Goal: Task Accomplishment & Management: Use online tool/utility

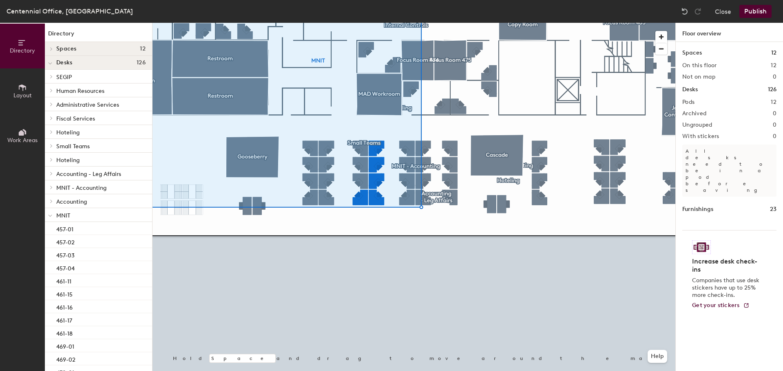
click at [418, 23] on div at bounding box center [413, 23] width 523 height 0
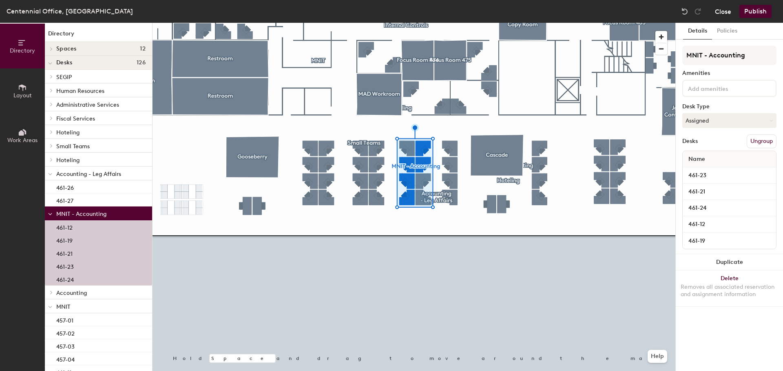
click at [722, 13] on button "Close" at bounding box center [723, 11] width 16 height 13
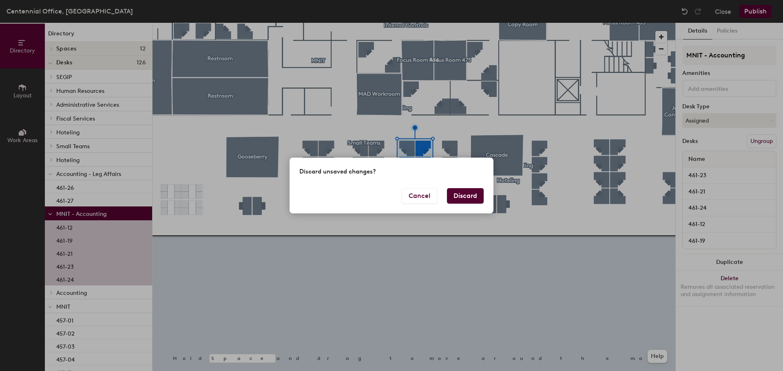
click at [459, 198] on button "Discard" at bounding box center [465, 195] width 37 height 15
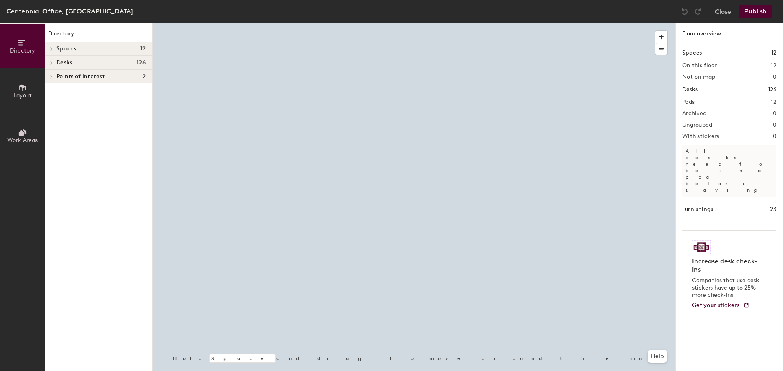
click at [480, 23] on div at bounding box center [413, 23] width 523 height 0
click at [475, 23] on div at bounding box center [413, 23] width 523 height 0
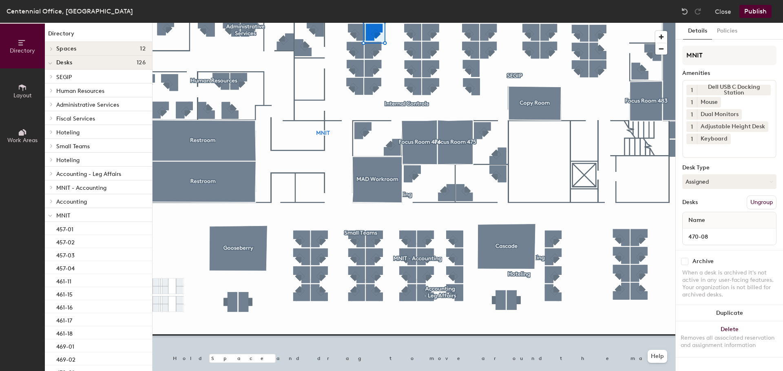
click at [356, 23] on div at bounding box center [413, 23] width 523 height 0
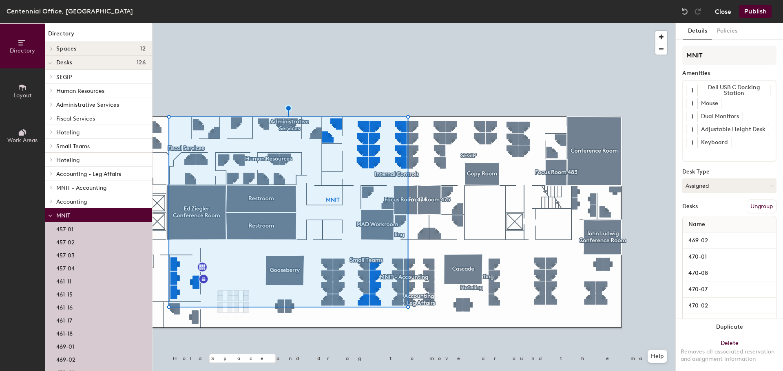
click at [724, 15] on button "Close" at bounding box center [723, 11] width 16 height 13
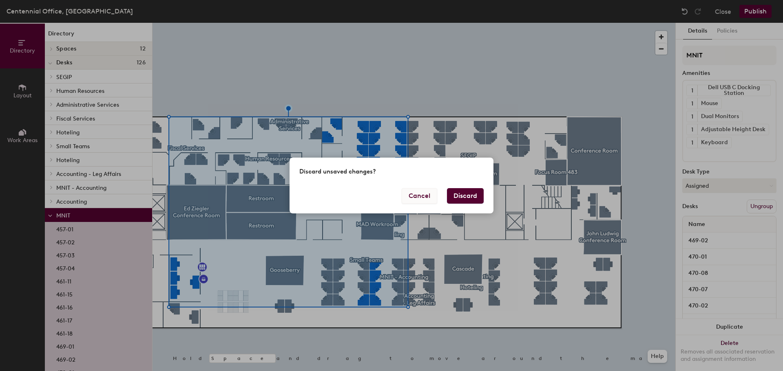
click at [417, 192] on button "Cancel" at bounding box center [419, 195] width 35 height 15
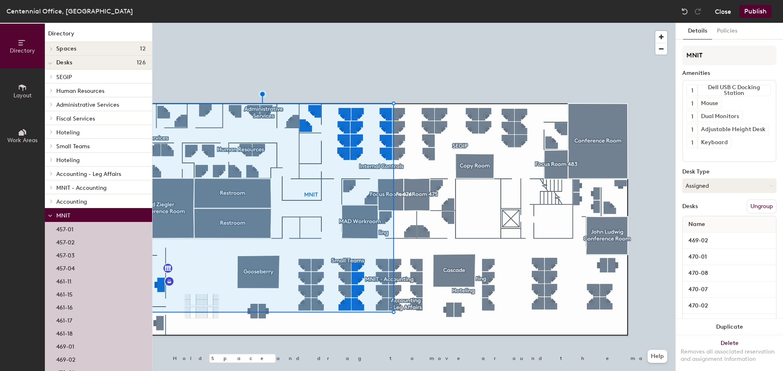
click at [730, 16] on button "Close" at bounding box center [723, 11] width 16 height 13
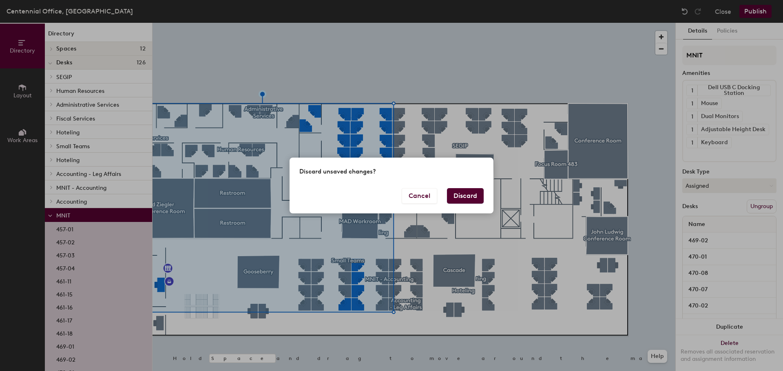
click at [476, 194] on button "Discard" at bounding box center [465, 195] width 37 height 15
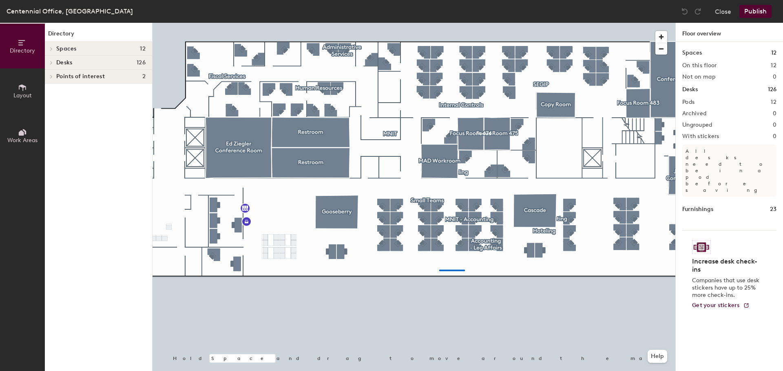
click at [439, 23] on div at bounding box center [413, 23] width 523 height 0
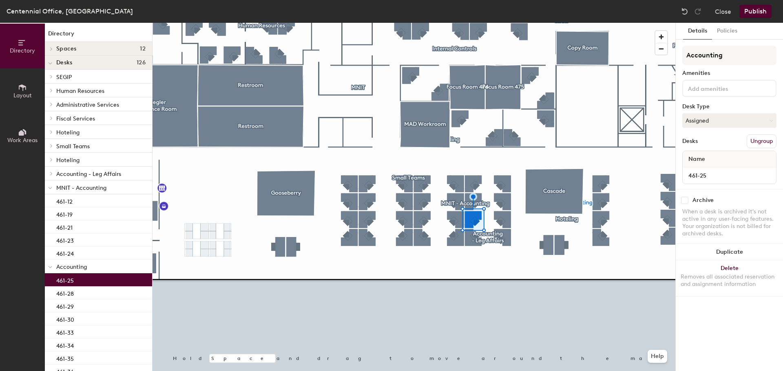
click at [772, 139] on button "Ungroup" at bounding box center [761, 142] width 30 height 14
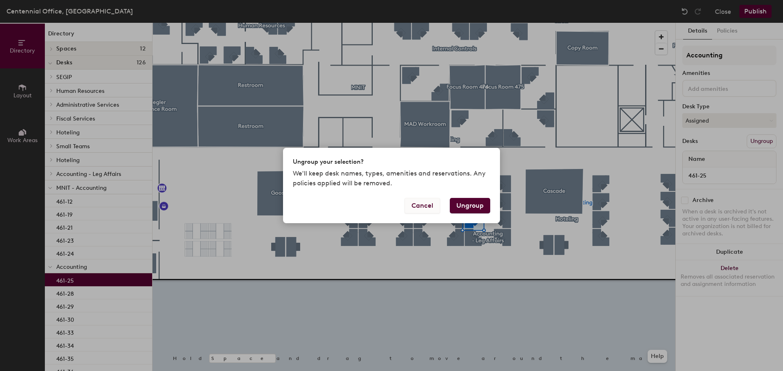
click at [426, 210] on button "Cancel" at bounding box center [421, 205] width 35 height 15
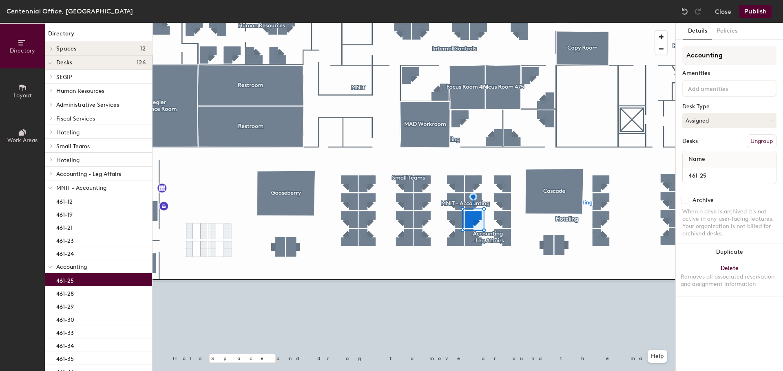
click at [714, 11] on div "Close Publish" at bounding box center [727, 11] width 98 height 13
click at [723, 9] on button "Close" at bounding box center [723, 11] width 16 height 13
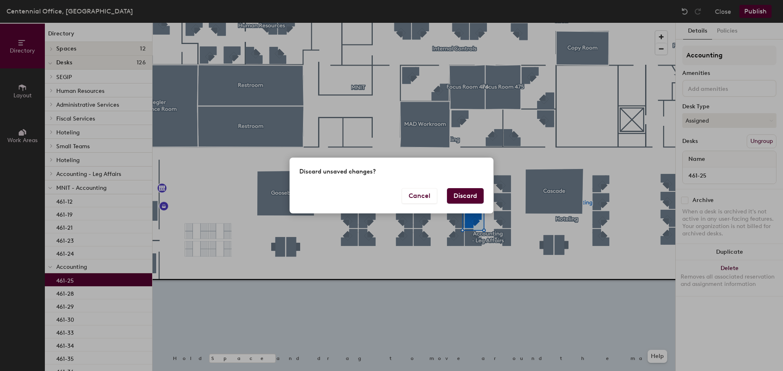
click at [474, 193] on button "Discard" at bounding box center [465, 195] width 37 height 15
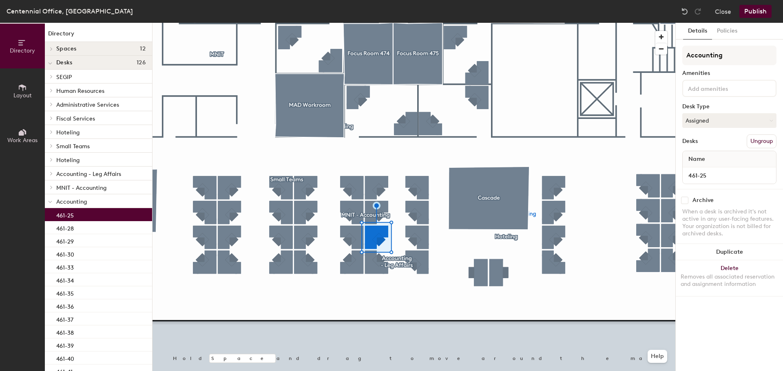
click at [765, 141] on button "Ungroup" at bounding box center [761, 142] width 30 height 14
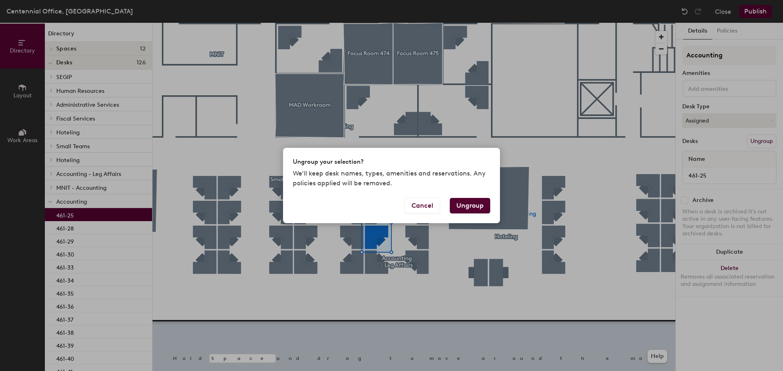
click at [475, 208] on button "Ungroup" at bounding box center [470, 205] width 40 height 15
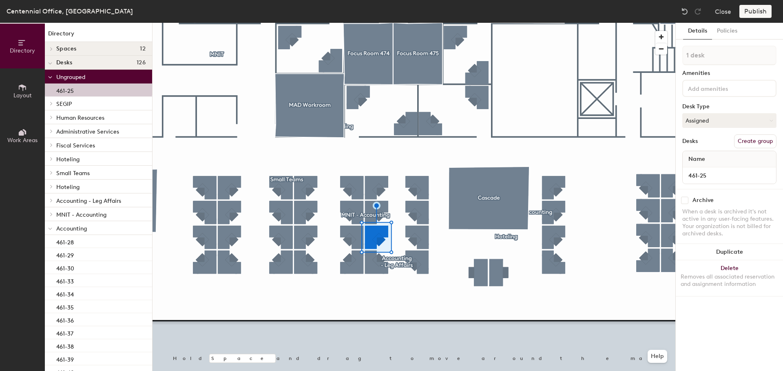
click at [350, 23] on div at bounding box center [413, 23] width 523 height 0
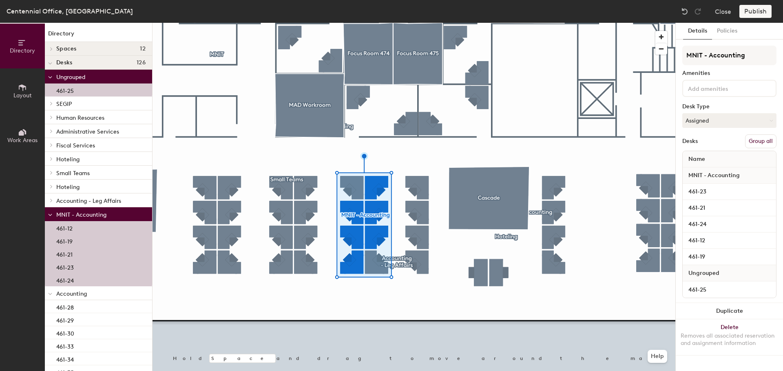
click at [767, 139] on button "Group all" at bounding box center [760, 142] width 31 height 14
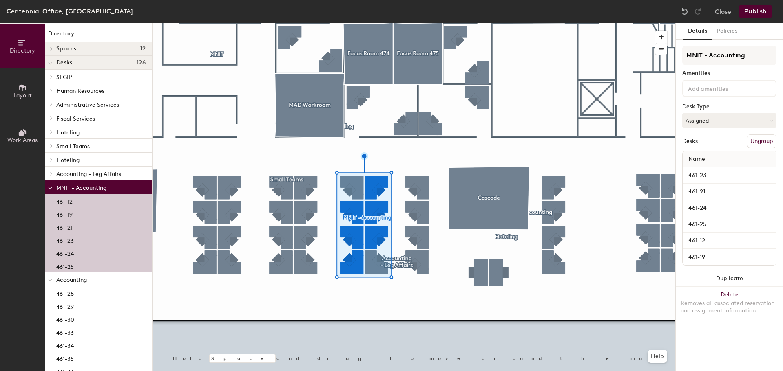
click at [755, 10] on button "Publish" at bounding box center [755, 11] width 32 height 13
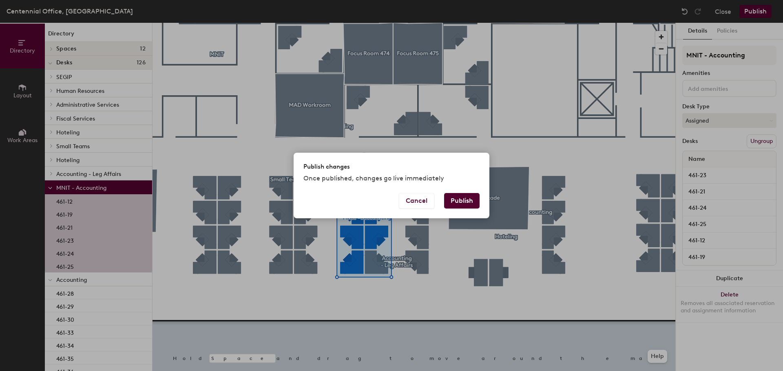
click at [463, 205] on button "Publish" at bounding box center [461, 200] width 35 height 15
